Goal: Information Seeking & Learning: Learn about a topic

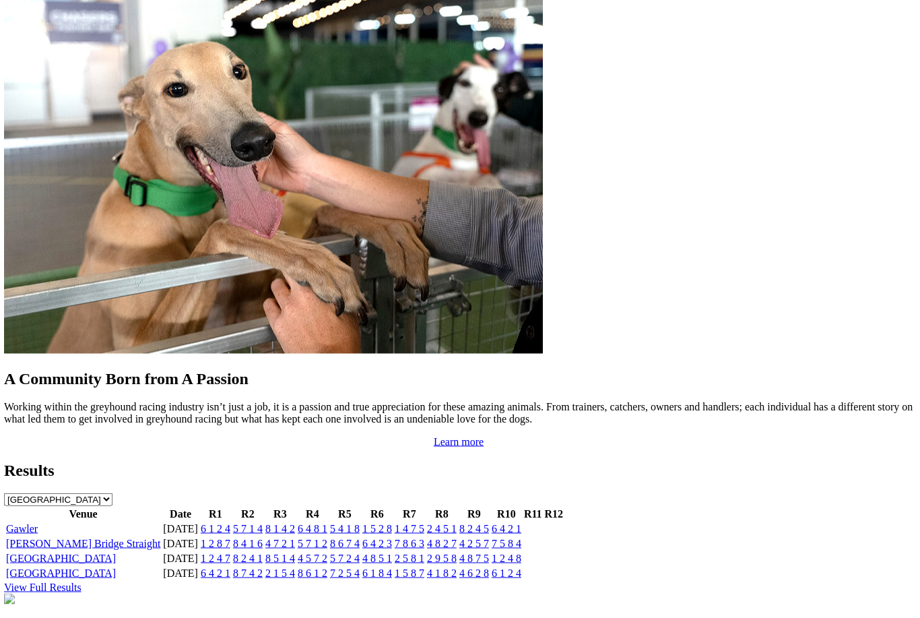
scroll to position [1081, 9]
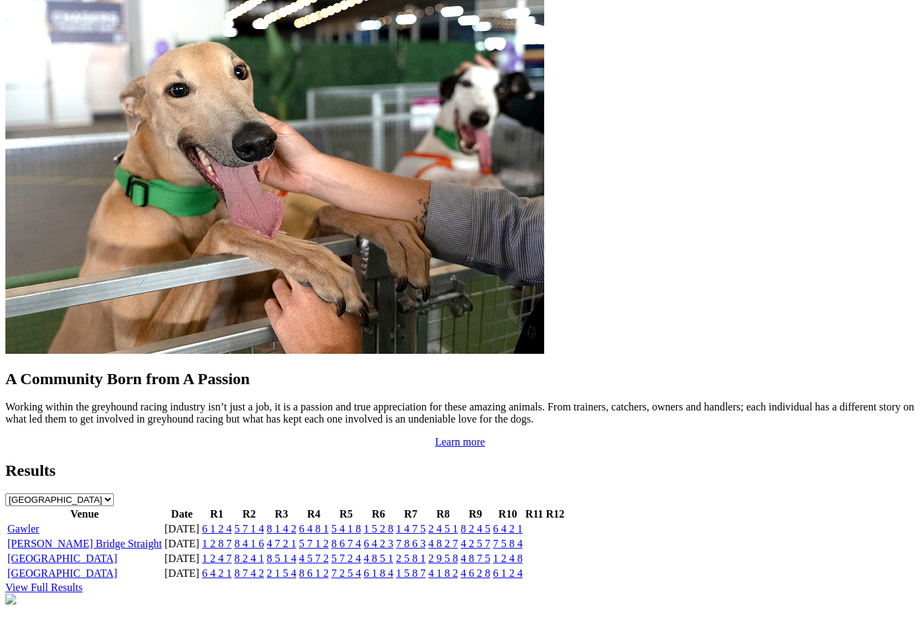
click at [138, 537] on link "[PERSON_NAME] Bridge Straight" at bounding box center [84, 542] width 154 height 11
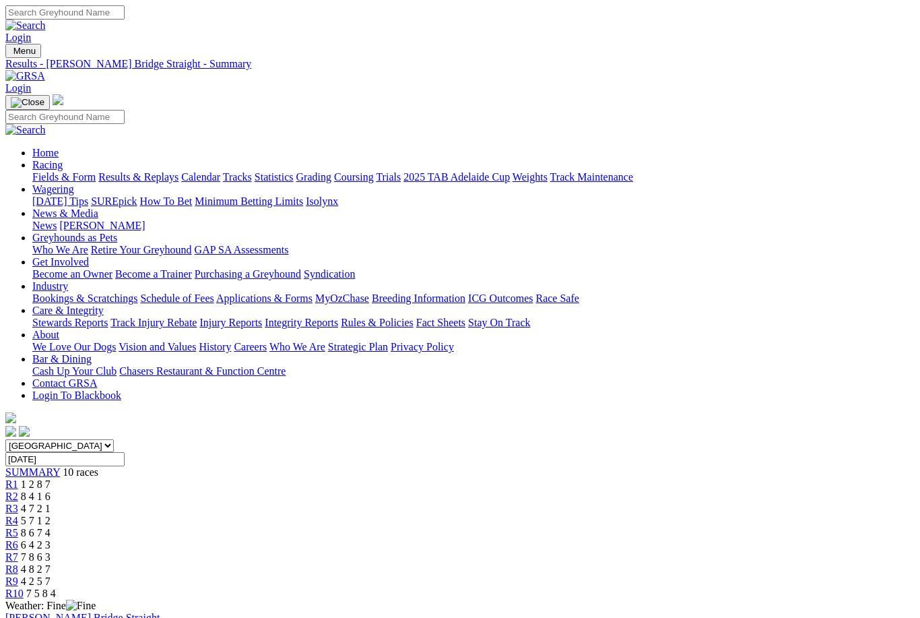
click at [18, 478] on link "R1" at bounding box center [11, 483] width 13 height 11
click at [55, 171] on link "Fields & Form" at bounding box center [63, 176] width 63 height 11
